Goal: Task Accomplishment & Management: Use online tool/utility

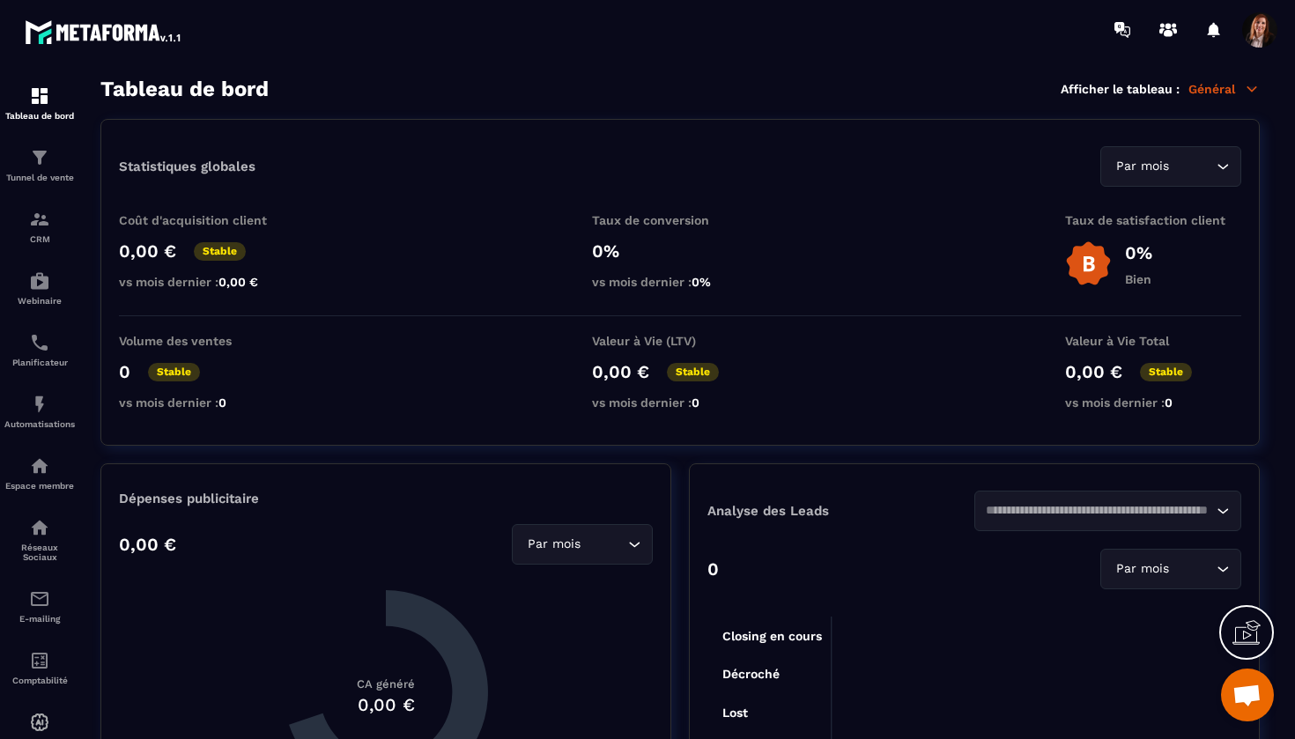
scroll to position [4881, 0]
click at [45, 171] on div "Tunnel de vente" at bounding box center [39, 164] width 71 height 35
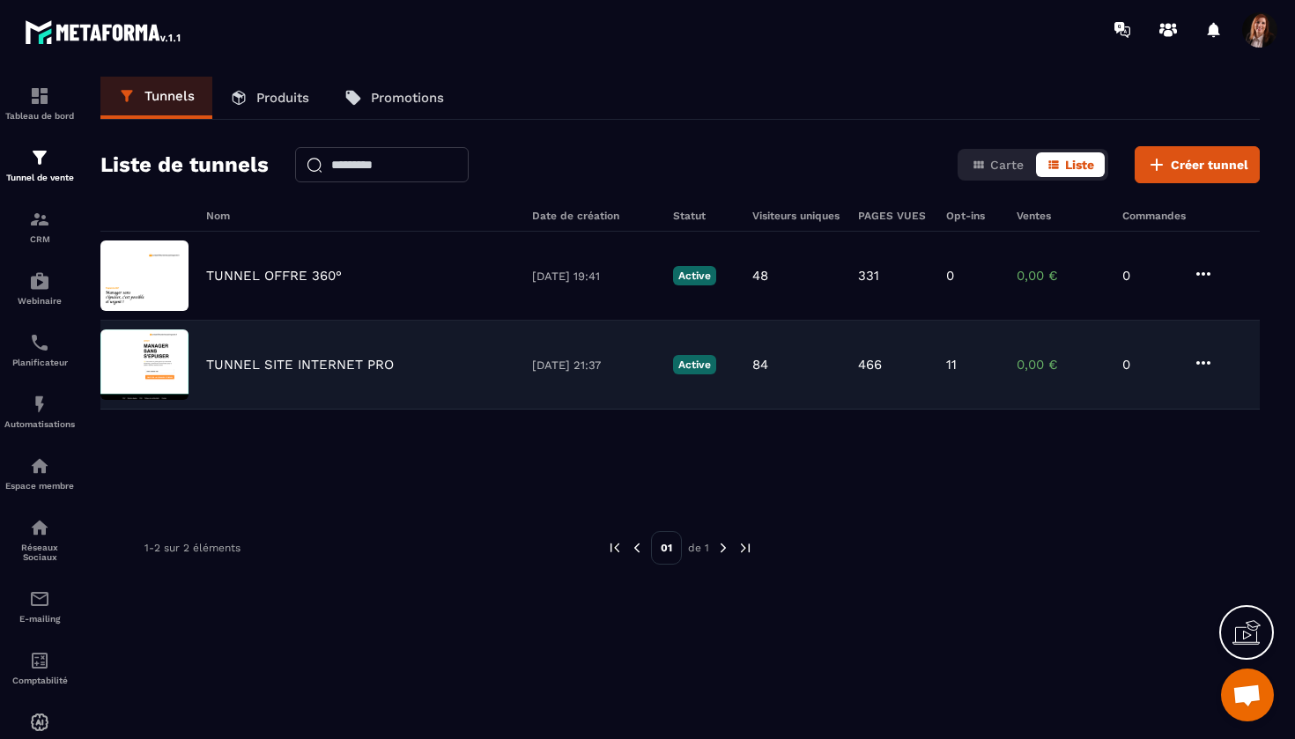
click at [339, 366] on p "TUNNEL SITE INTERNET PRO" at bounding box center [300, 365] width 188 height 16
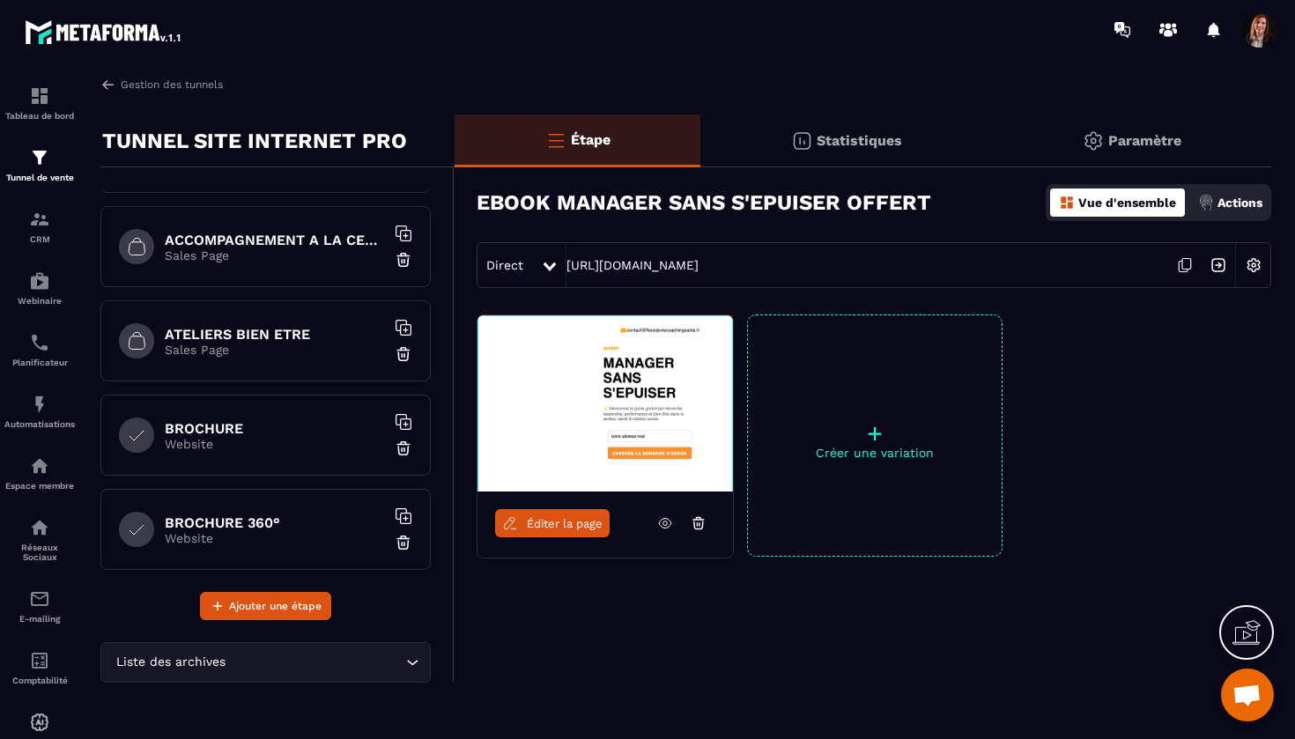
scroll to position [453, 0]
click at [275, 335] on h6 "ATELIERS BIEN ETRE" at bounding box center [275, 336] width 220 height 17
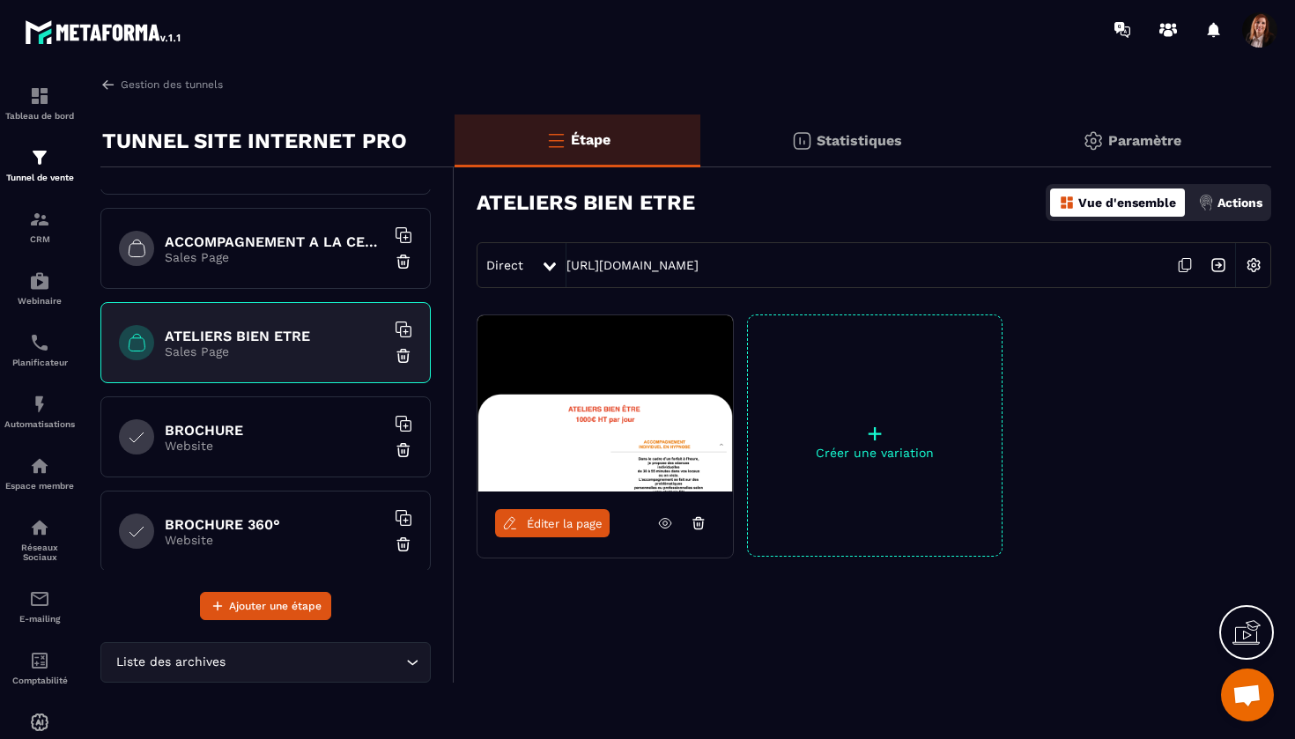
click at [558, 521] on span "Éditer la page" at bounding box center [565, 523] width 76 height 13
